Goal: Task Accomplishment & Management: Manage account settings

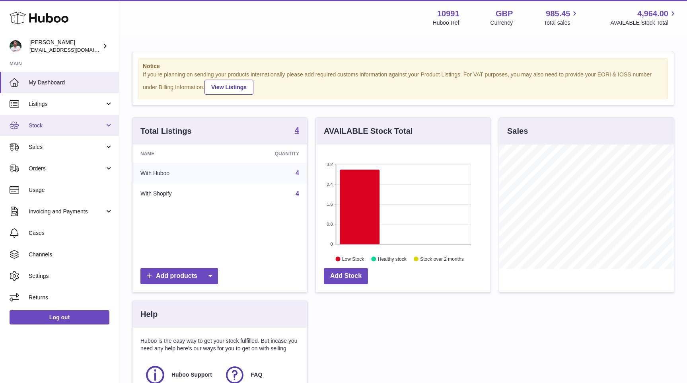
scroll to position [124, 175]
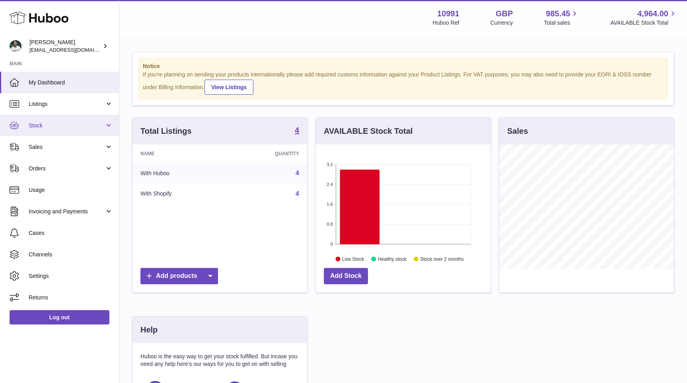
click at [54, 128] on span "Stock" at bounding box center [67, 126] width 76 height 8
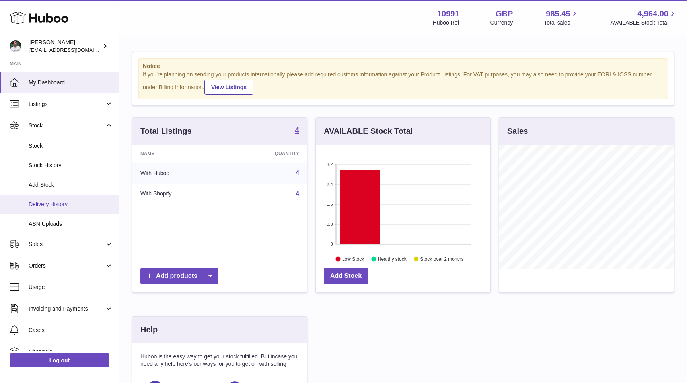
click at [61, 202] on span "Delivery History" at bounding box center [71, 204] width 84 height 8
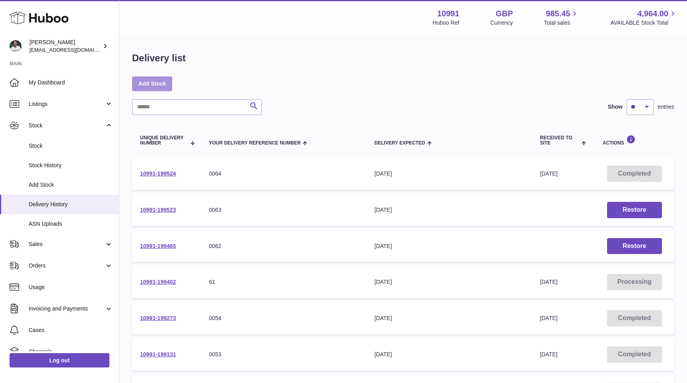
click at [158, 82] on link "Add Stock" at bounding box center [152, 83] width 40 height 14
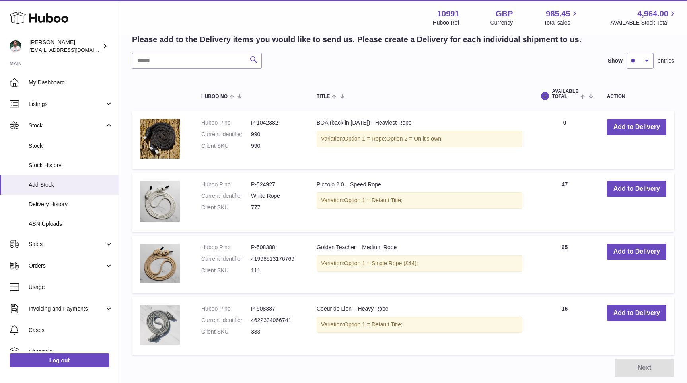
scroll to position [169, 0]
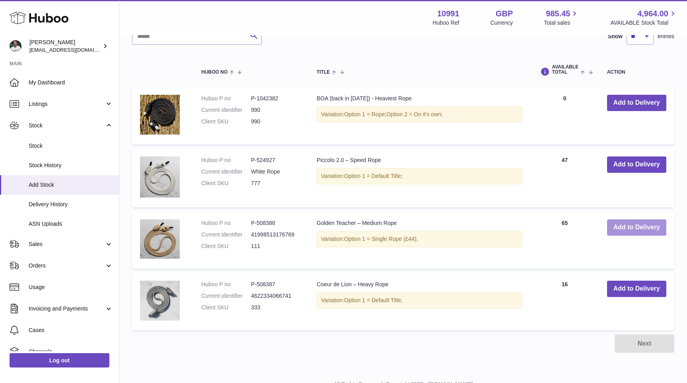
click at [621, 228] on button "Add to Delivery" at bounding box center [636, 227] width 59 height 16
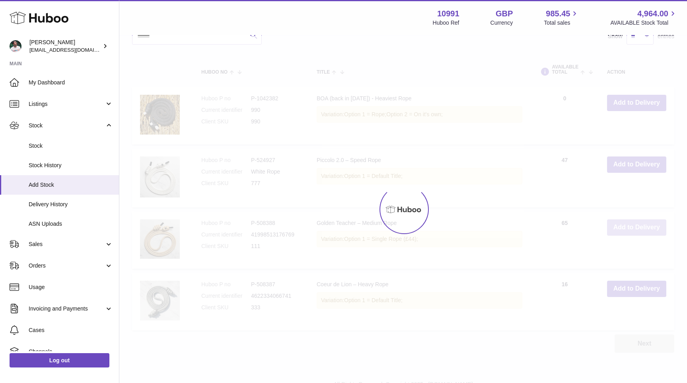
scroll to position [243, 0]
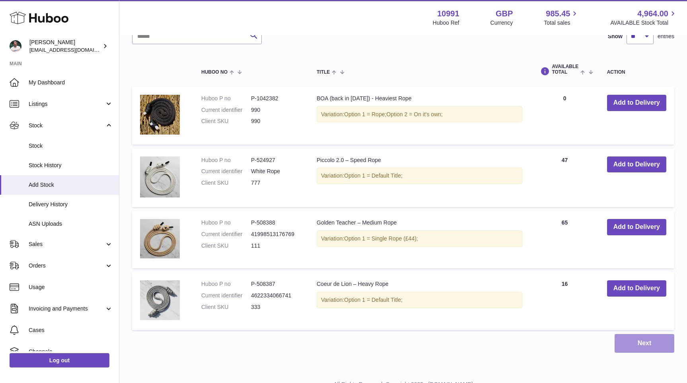
click at [633, 340] on button "Next" at bounding box center [645, 343] width 60 height 19
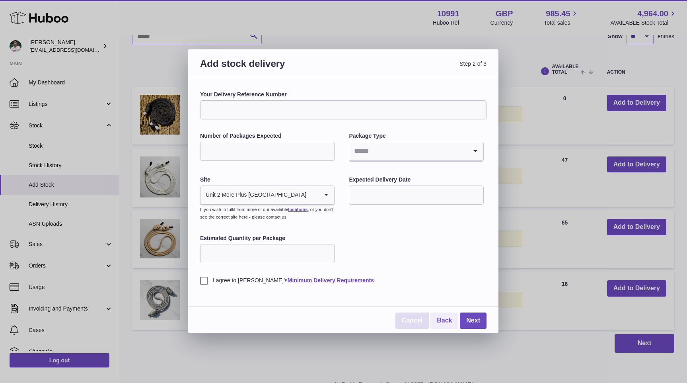
click at [416, 321] on link "Cancel" at bounding box center [411, 320] width 33 height 16
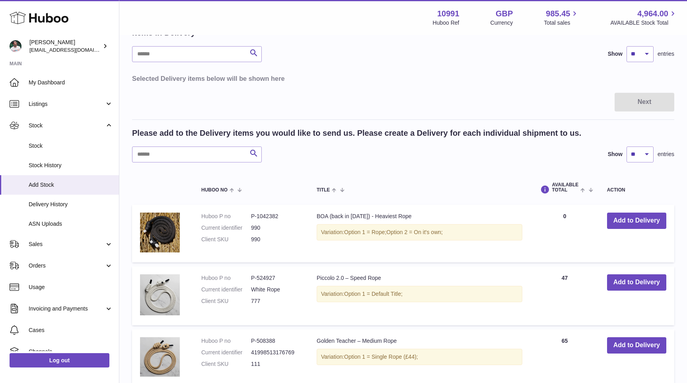
scroll to position [134, 0]
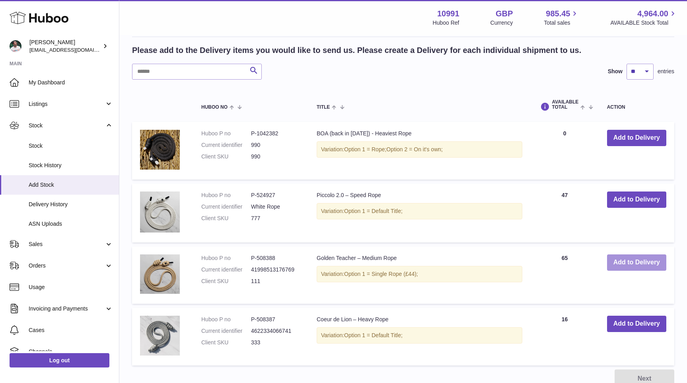
click at [613, 265] on button "Add to Delivery" at bounding box center [636, 262] width 59 height 16
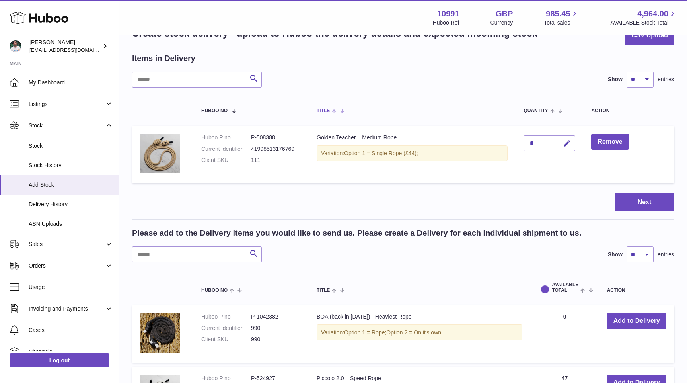
scroll to position [19, 0]
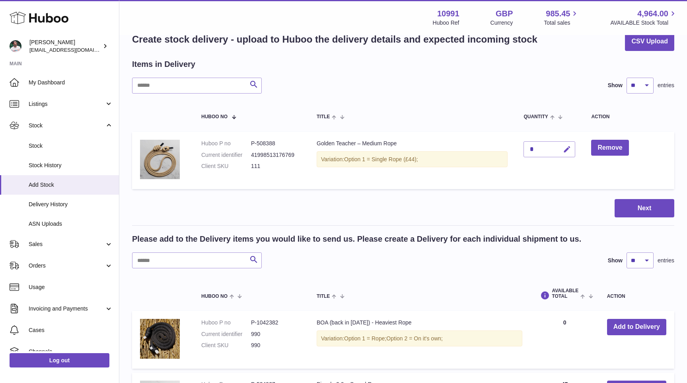
click at [570, 150] on icon "button" at bounding box center [567, 149] width 8 height 8
click at [537, 150] on input "*" at bounding box center [549, 149] width 52 height 16
type input "***"
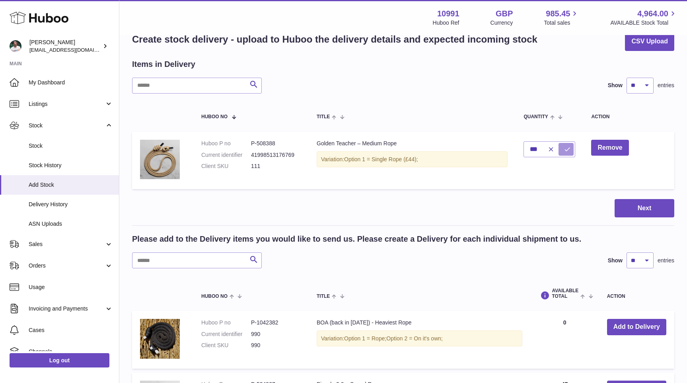
click at [564, 153] on button "submit" at bounding box center [565, 149] width 15 height 13
click at [629, 207] on button "Next" at bounding box center [645, 208] width 60 height 19
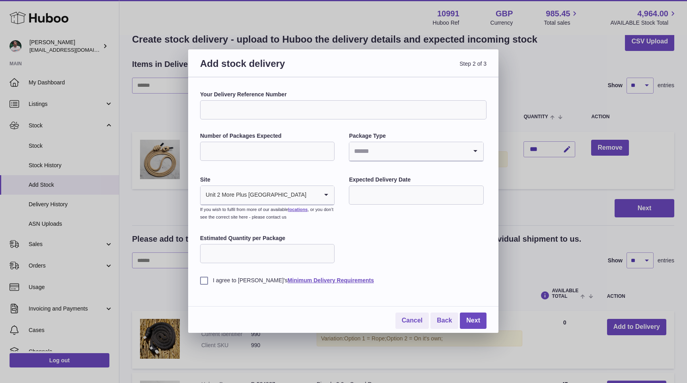
click at [249, 104] on input "Your Delivery Reference Number" at bounding box center [343, 109] width 286 height 19
type input "****"
click at [241, 140] on div "Number of Packages Expected" at bounding box center [267, 147] width 134 height 30
click at [244, 148] on input "Number of Packages Expected" at bounding box center [267, 151] width 134 height 19
type input "*"
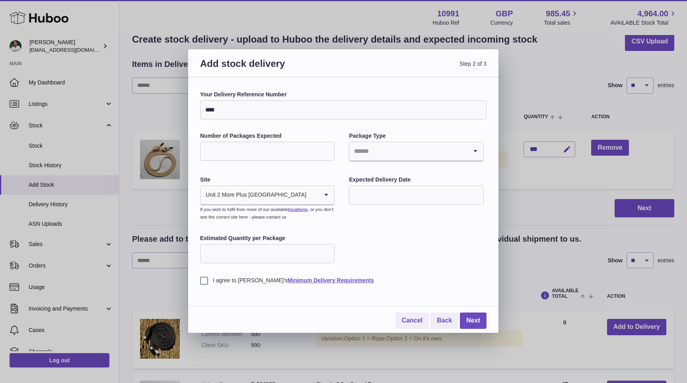
click at [377, 155] on input "Search for option" at bounding box center [408, 151] width 118 height 18
click at [383, 198] on li "Boxes" at bounding box center [416, 204] width 133 height 16
click at [391, 196] on input "text" at bounding box center [416, 194] width 134 height 19
click at [435, 305] on span "30" at bounding box center [441, 309] width 14 height 14
type input "**********"
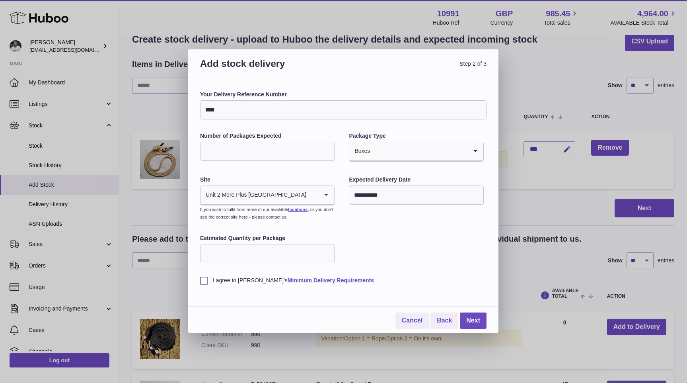
click at [253, 255] on input "Estimated Quantity per Package" at bounding box center [267, 253] width 134 height 19
type input "**"
click at [221, 279] on label "I agree to Huboo's Minimum Delivery Requirements" at bounding box center [343, 280] width 286 height 8
click at [466, 315] on link "Next" at bounding box center [473, 320] width 27 height 16
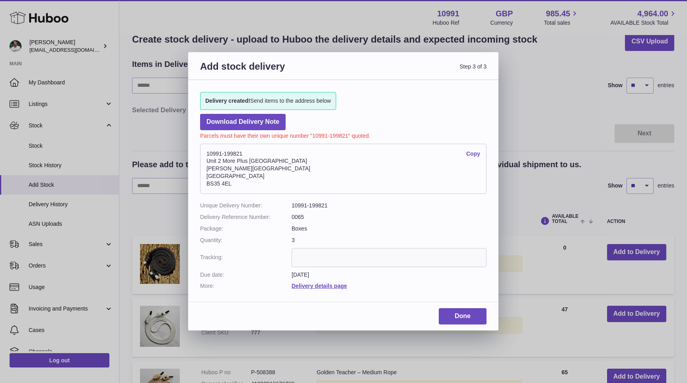
drag, startPoint x: 206, startPoint y: 154, endPoint x: 249, endPoint y: 154, distance: 42.6
click at [249, 154] on address "10991-199821 Copy Unit 2 More Plus Central Park Hudson Ave Severn Beach BS35 4EL" at bounding box center [343, 169] width 286 height 50
copy address "10991-199821"
click at [294, 310] on div "Done" at bounding box center [343, 319] width 310 height 22
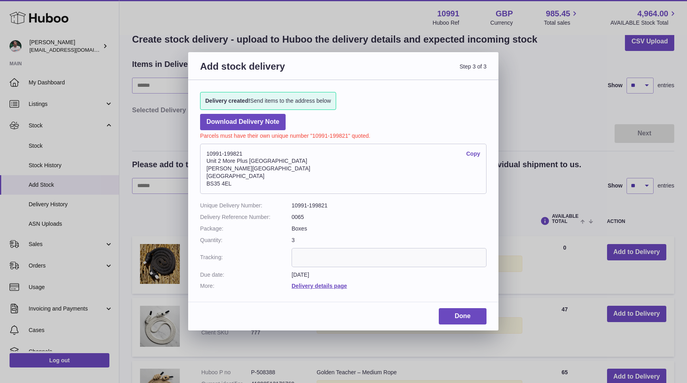
drag, startPoint x: 207, startPoint y: 160, endPoint x: 253, endPoint y: 184, distance: 51.8
click at [253, 184] on address "10991-199821 Copy Unit 2 More Plus Central Park Hudson Ave Severn Beach BS35 4EL" at bounding box center [343, 169] width 286 height 50
copy address "Unit 2 More Plus Central Park Hudson Ave Severn Beach BS35 4EL"
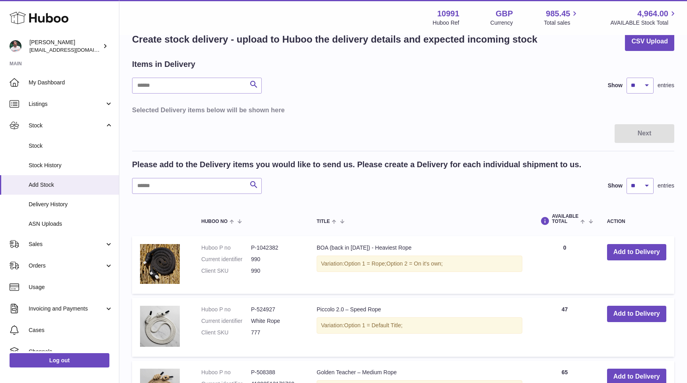
click at [143, 210] on div at bounding box center [343, 191] width 687 height 383
click at [56, 199] on link "Delivery History" at bounding box center [59, 204] width 119 height 19
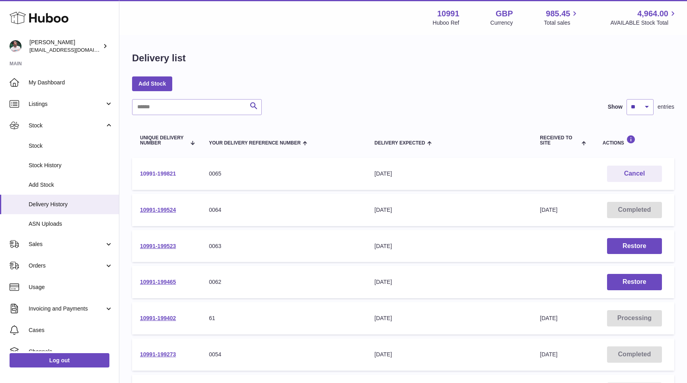
click at [161, 173] on link "10991-199821" at bounding box center [158, 173] width 36 height 6
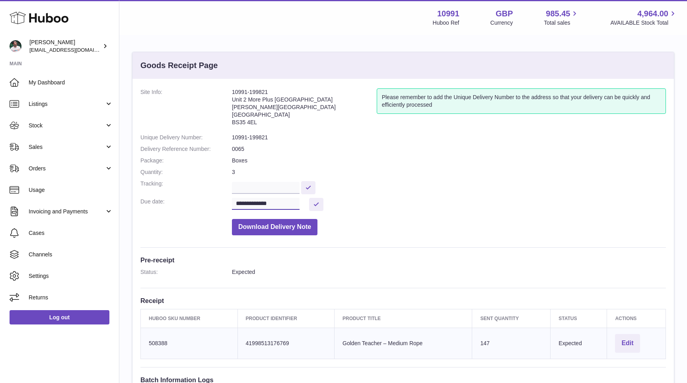
click at [287, 201] on input "**********" at bounding box center [266, 204] width 68 height 12
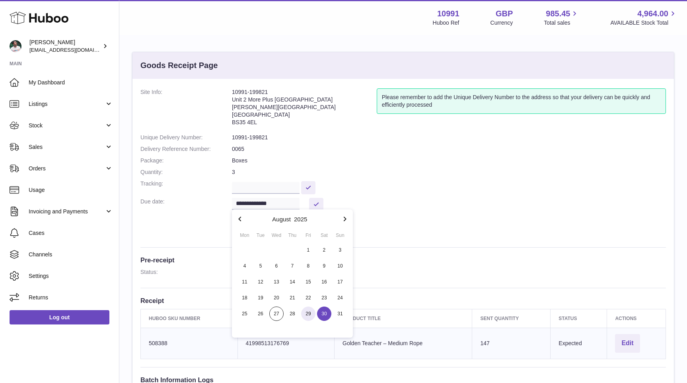
click at [308, 310] on span "29" at bounding box center [308, 313] width 14 height 14
type input "**********"
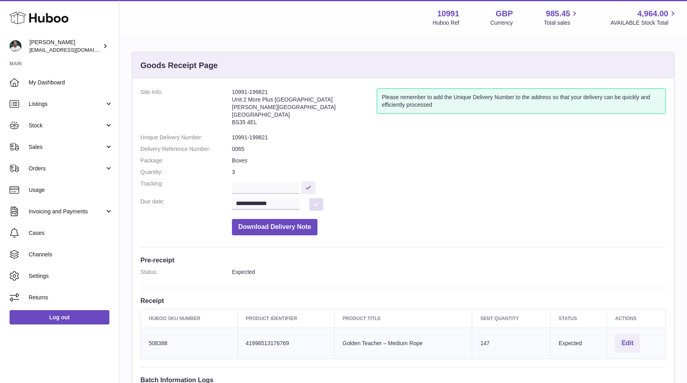
click at [319, 204] on button at bounding box center [316, 204] width 14 height 13
